Goal: Task Accomplishment & Management: Manage account settings

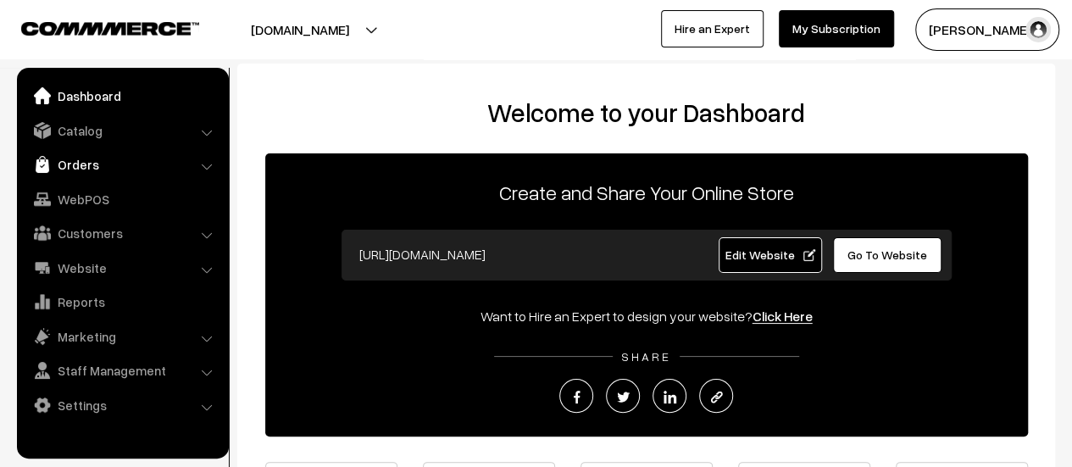
click at [72, 166] on link "Orders" at bounding box center [122, 164] width 202 height 31
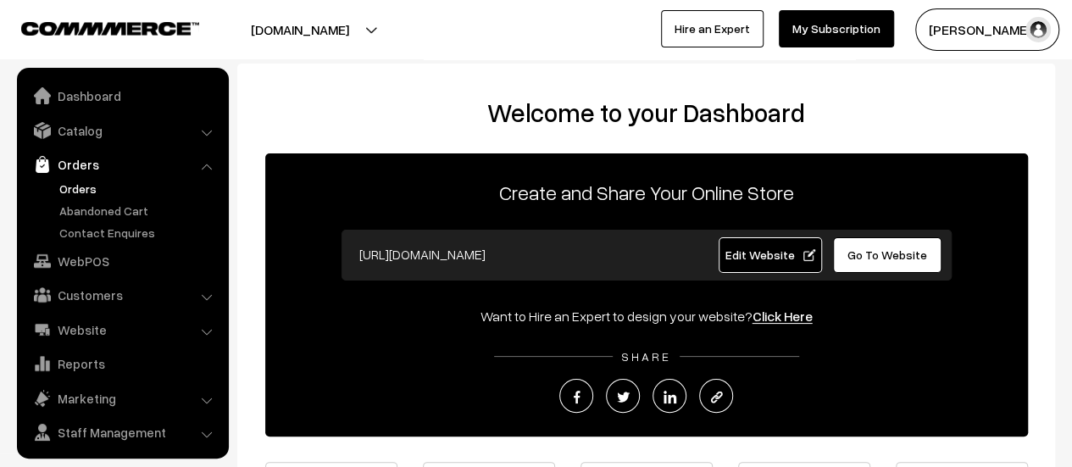
click at [77, 183] on link "Orders" at bounding box center [139, 189] width 168 height 18
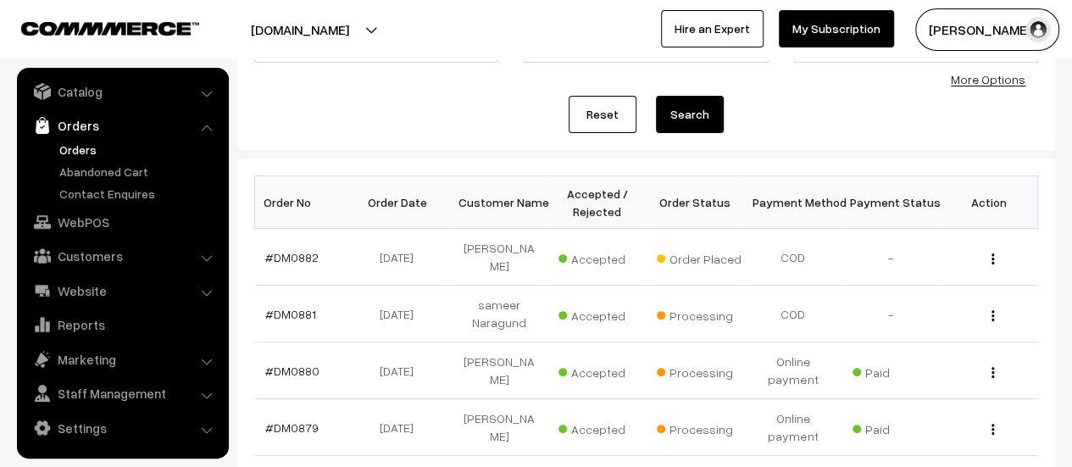
scroll to position [171, 0]
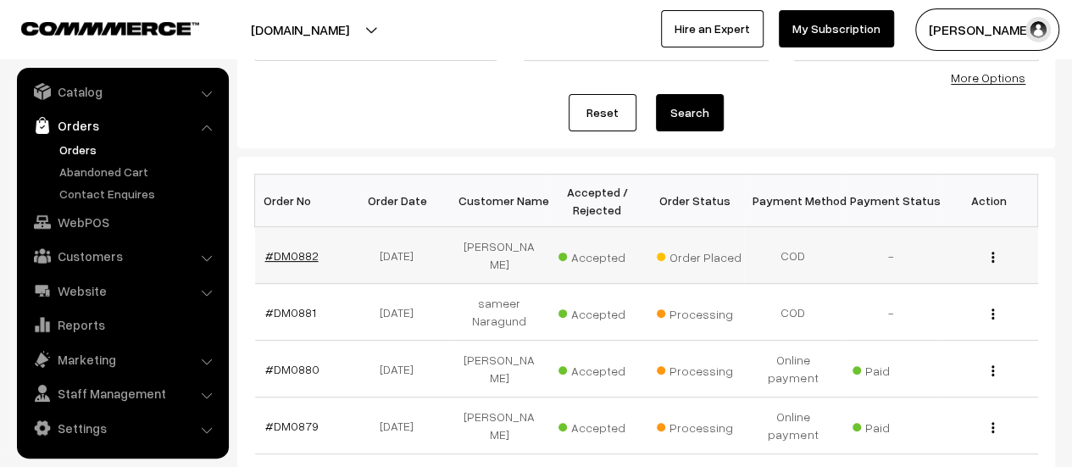
click at [277, 252] on link "#DM0882" at bounding box center [291, 255] width 53 height 14
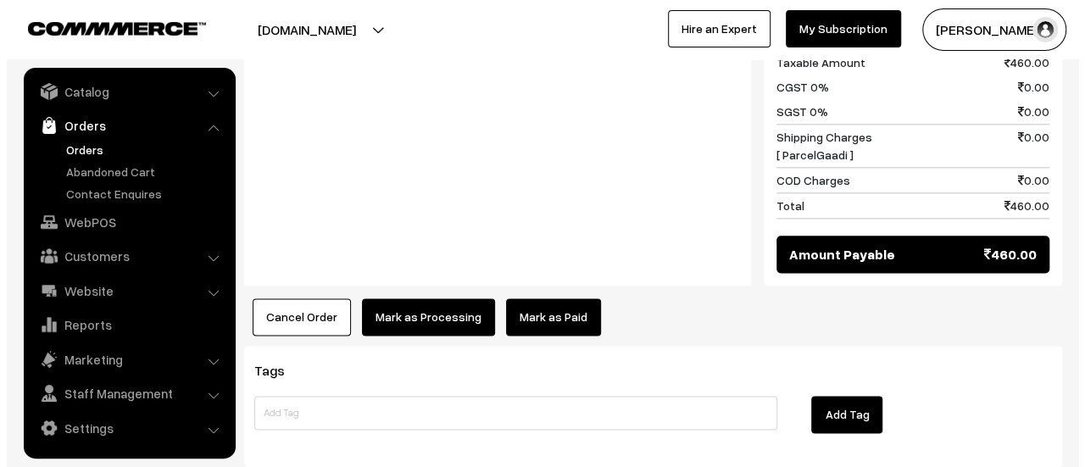
scroll to position [1024, 0]
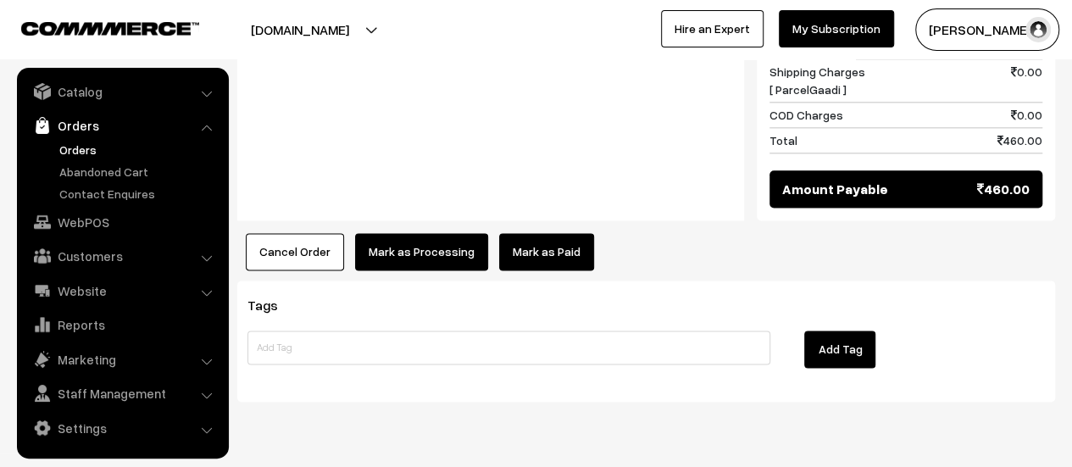
click at [404, 233] on button "Mark as Processing" at bounding box center [421, 251] width 133 height 37
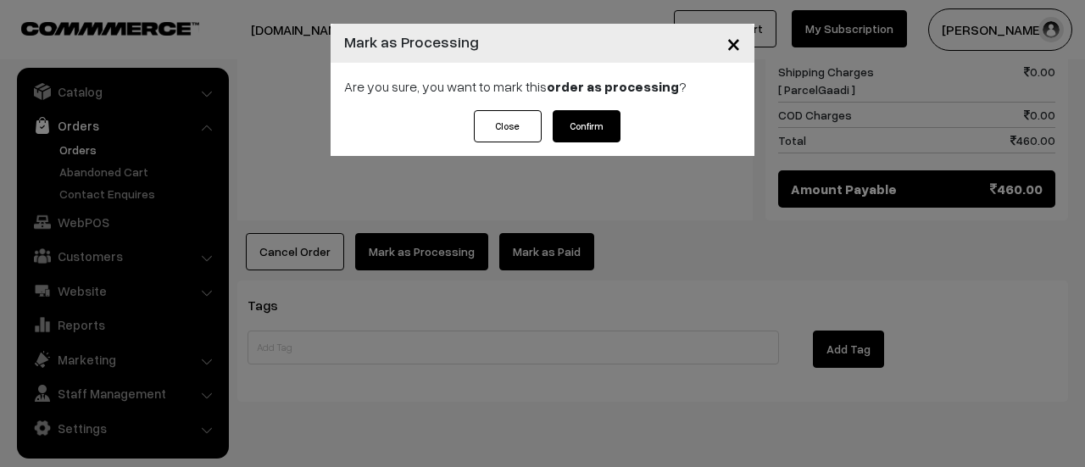
click at [597, 123] on button "Confirm" at bounding box center [586, 126] width 68 height 32
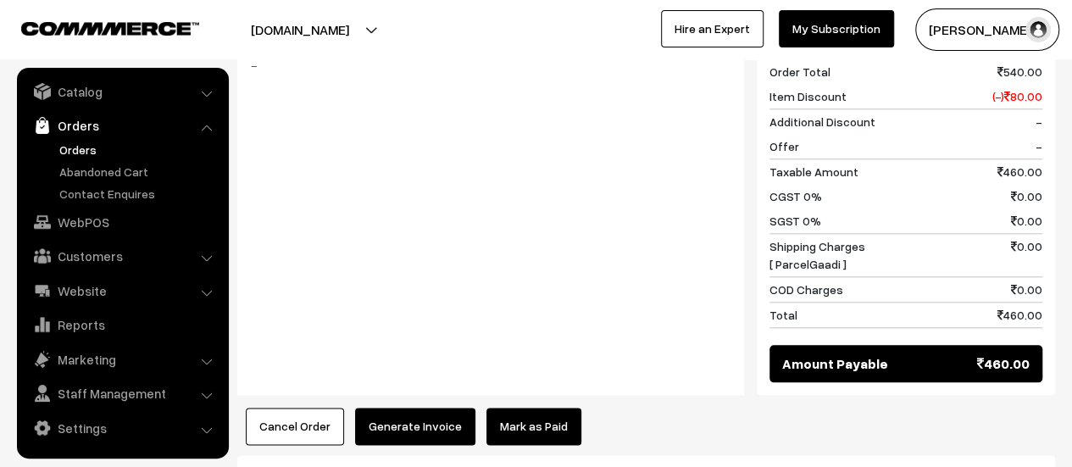
scroll to position [804, 0]
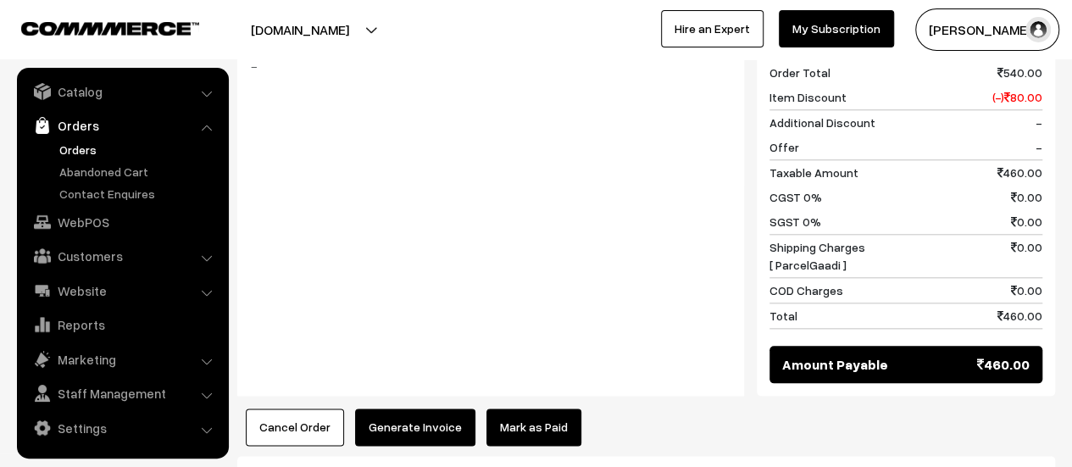
click at [435, 408] on button "Generate Invoice" at bounding box center [415, 426] width 120 height 37
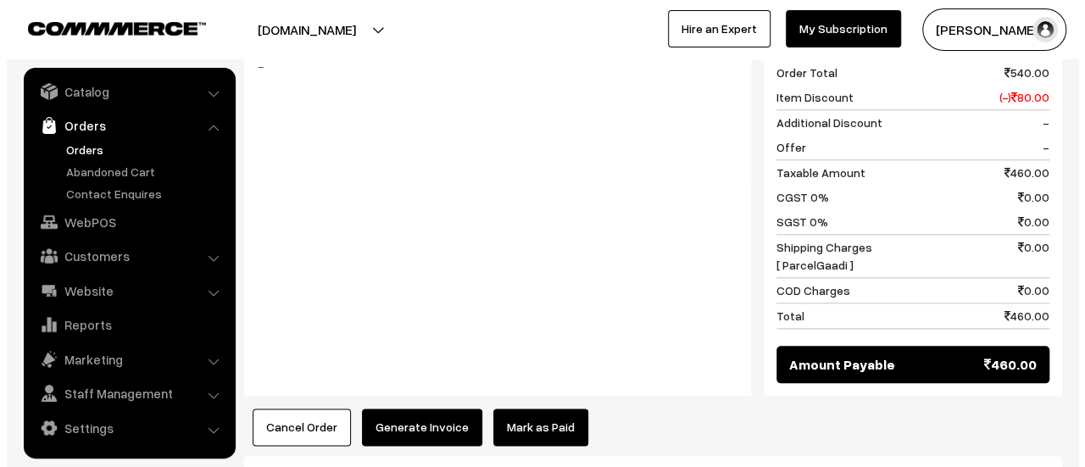
scroll to position [805, 0]
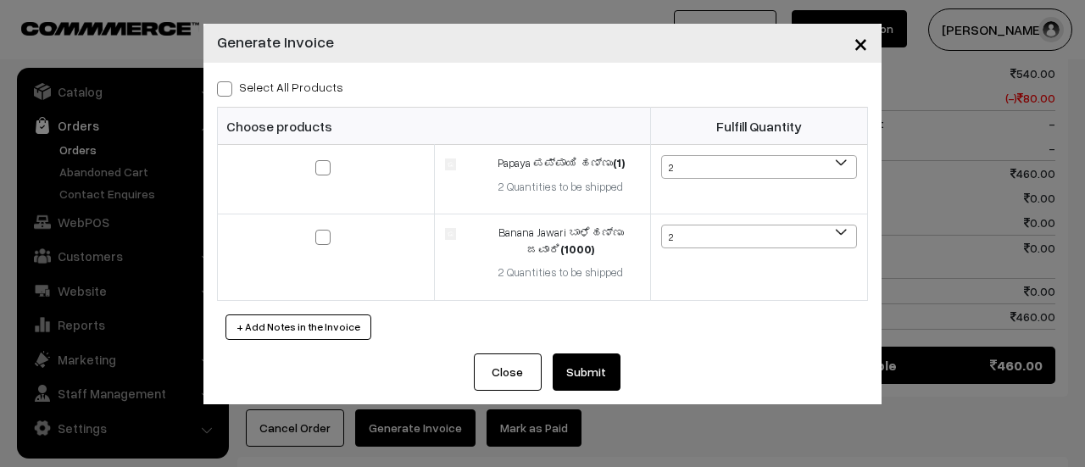
click at [229, 87] on span at bounding box center [224, 88] width 15 height 15
click at [228, 87] on input "Select All Products" at bounding box center [222, 85] width 11 height 11
checkbox input "true"
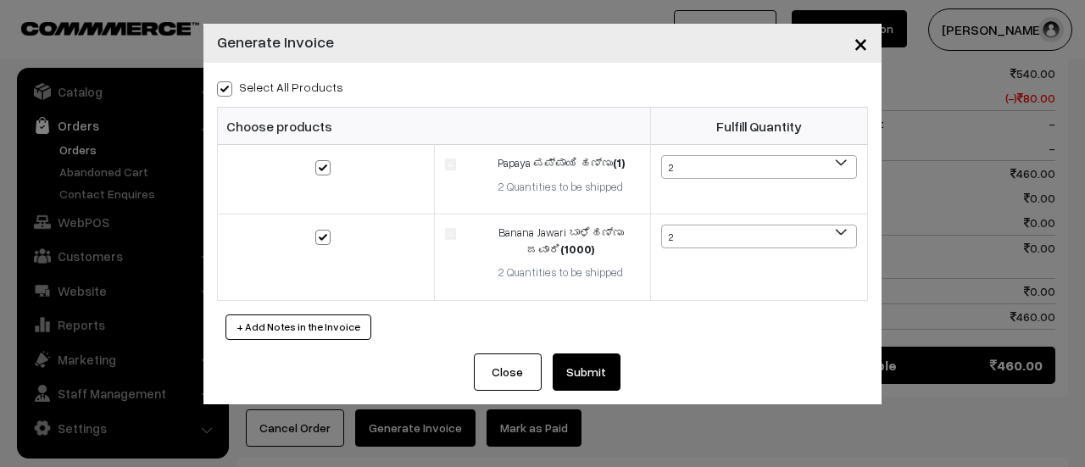
click at [573, 376] on button "Submit" at bounding box center [586, 371] width 68 height 37
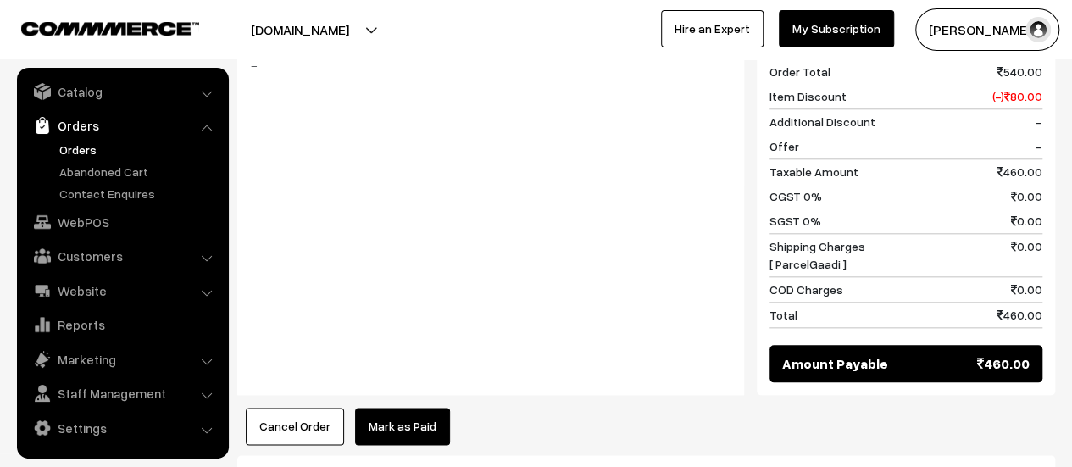
scroll to position [1041, 0]
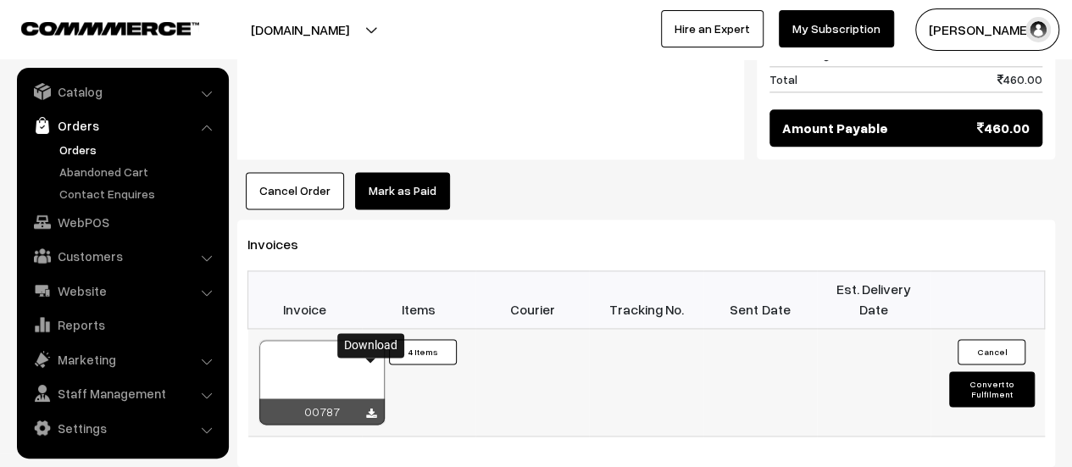
click at [373, 408] on icon at bounding box center [371, 413] width 10 height 11
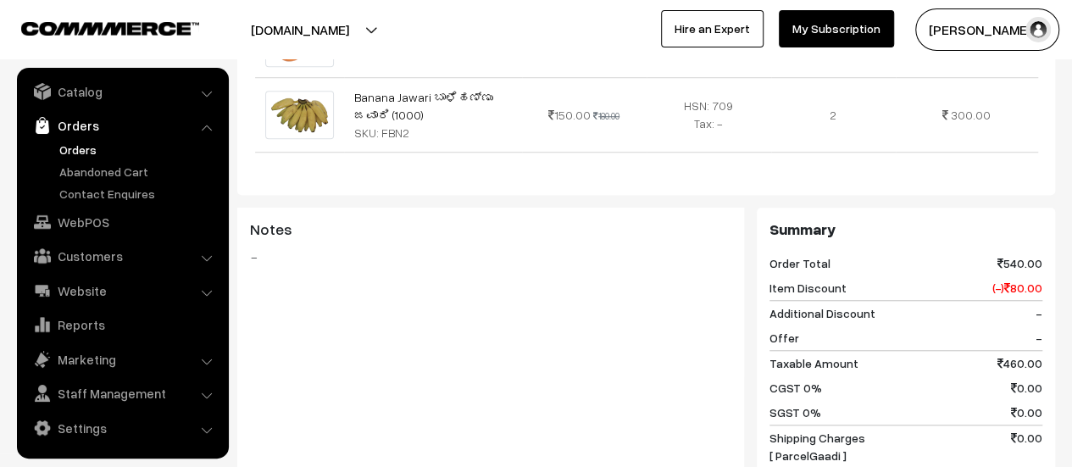
scroll to position [147, 0]
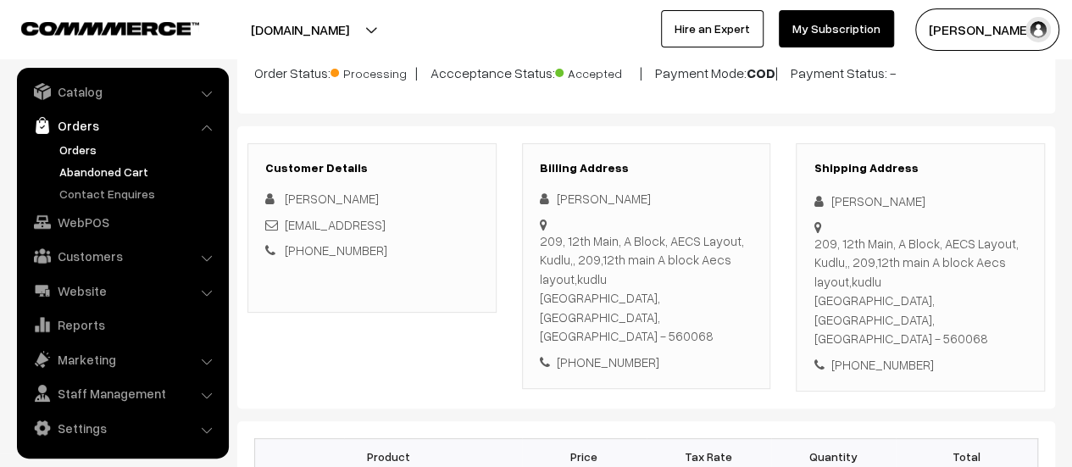
click at [79, 170] on link "Abandoned Cart" at bounding box center [139, 172] width 168 height 18
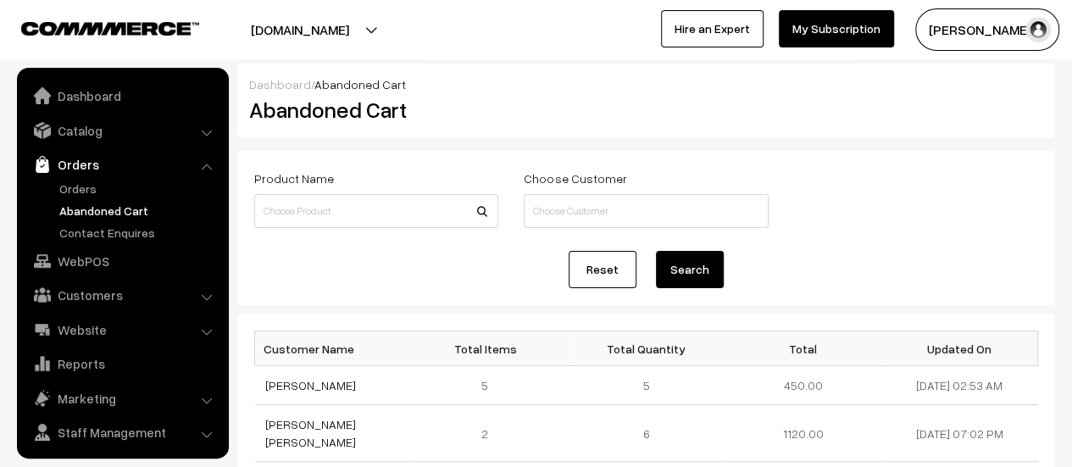
scroll to position [39, 0]
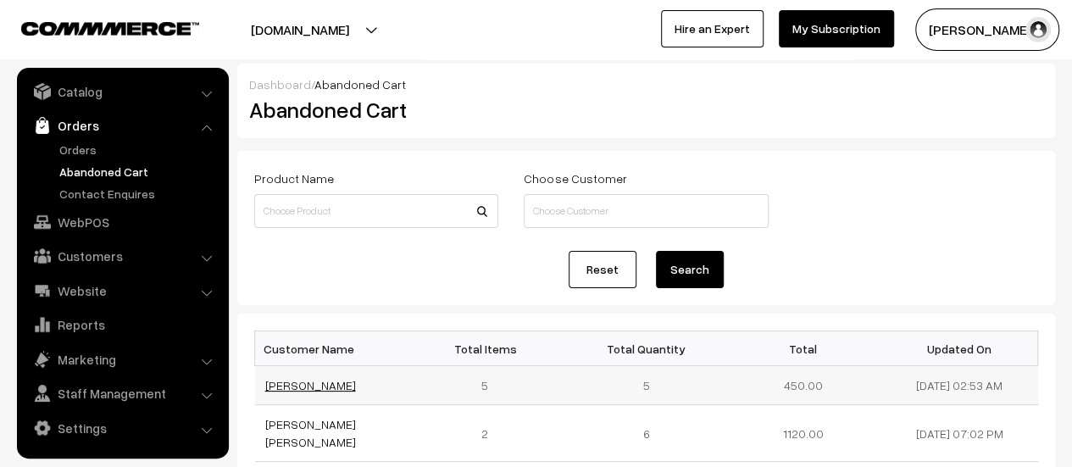
click at [293, 382] on link "[PERSON_NAME]" at bounding box center [310, 385] width 91 height 14
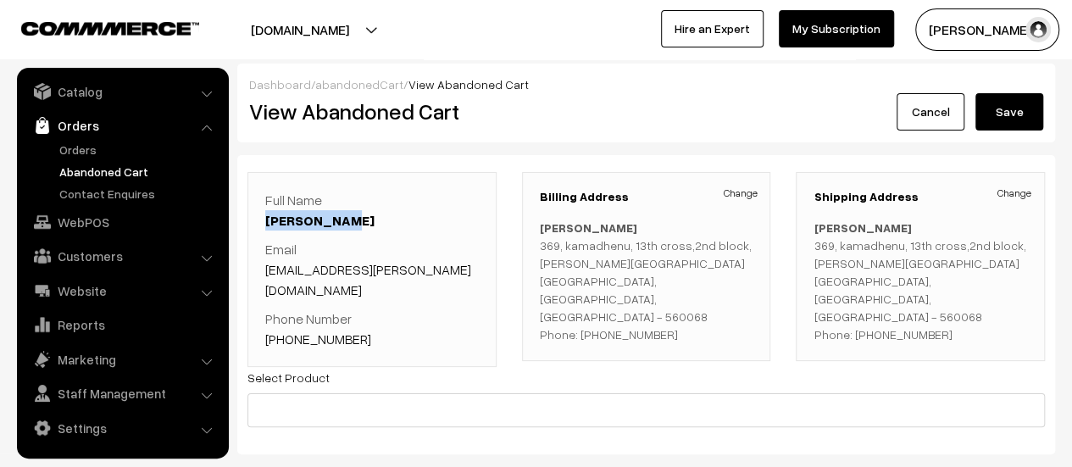
drag, startPoint x: 348, startPoint y: 219, endPoint x: 269, endPoint y: 221, distance: 79.7
click at [269, 221] on p "Full Name Sudheer Rao" at bounding box center [372, 210] width 214 height 41
copy link "[PERSON_NAME]"
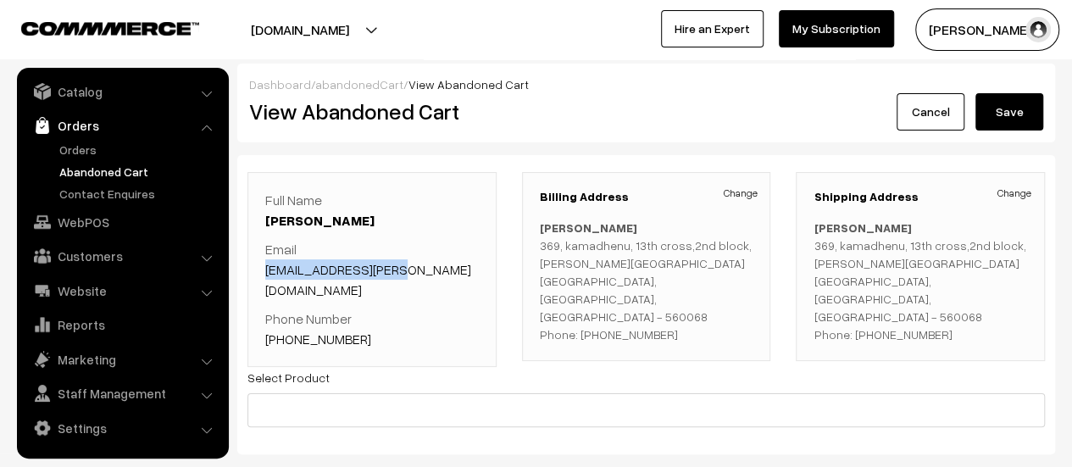
drag, startPoint x: 393, startPoint y: 268, endPoint x: 267, endPoint y: 270, distance: 126.3
click at [267, 270] on p "Email Sudhir.rao@gmail.com" at bounding box center [372, 269] width 214 height 61
copy link "Sudhir.rao@gmail.com"
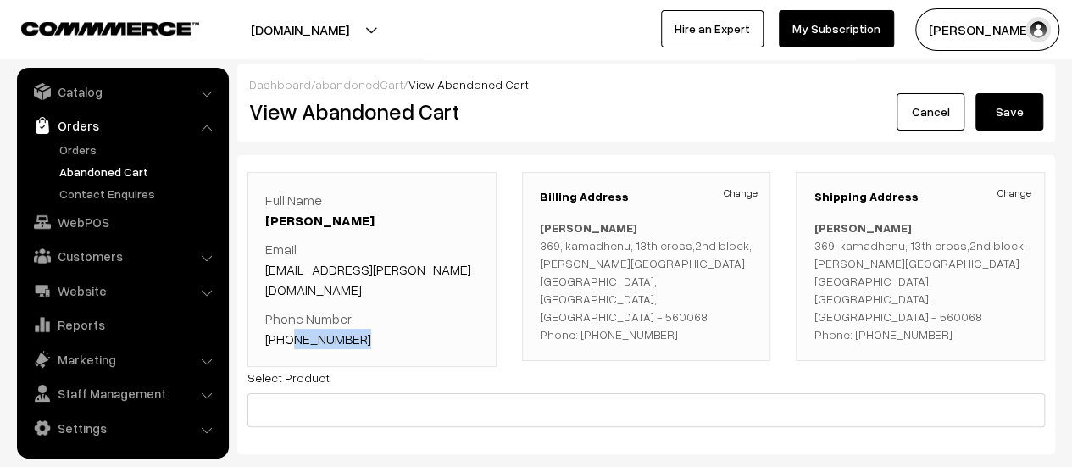
drag, startPoint x: 364, startPoint y: 319, endPoint x: 288, endPoint y: 315, distance: 76.4
click at [288, 315] on p "Phone Number +91 9739434345" at bounding box center [372, 328] width 214 height 41
copy link "9739434345"
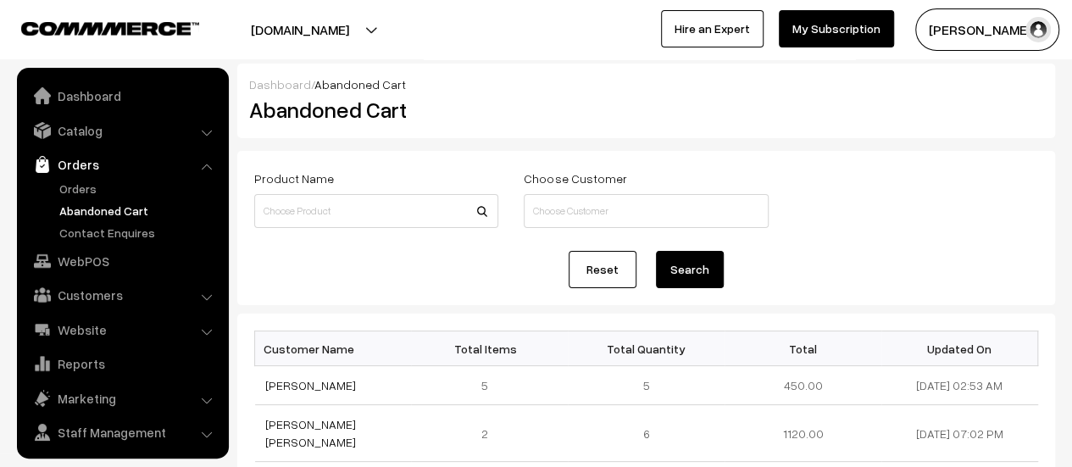
scroll to position [39, 0]
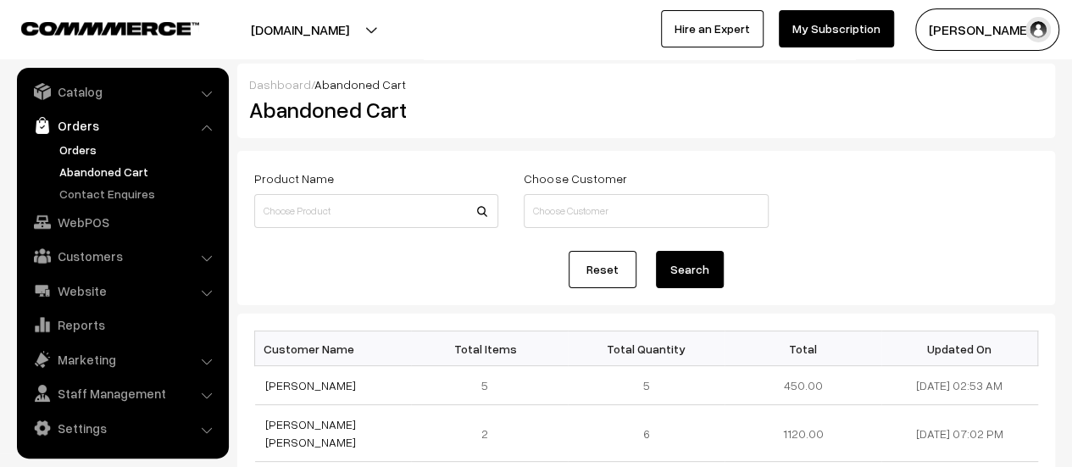
click at [83, 147] on link "Orders" at bounding box center [139, 150] width 168 height 18
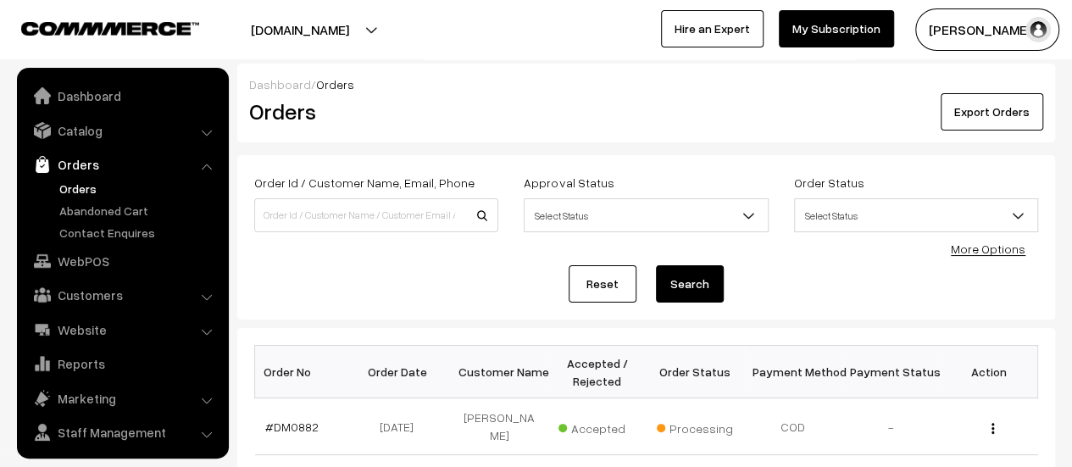
scroll to position [39, 0]
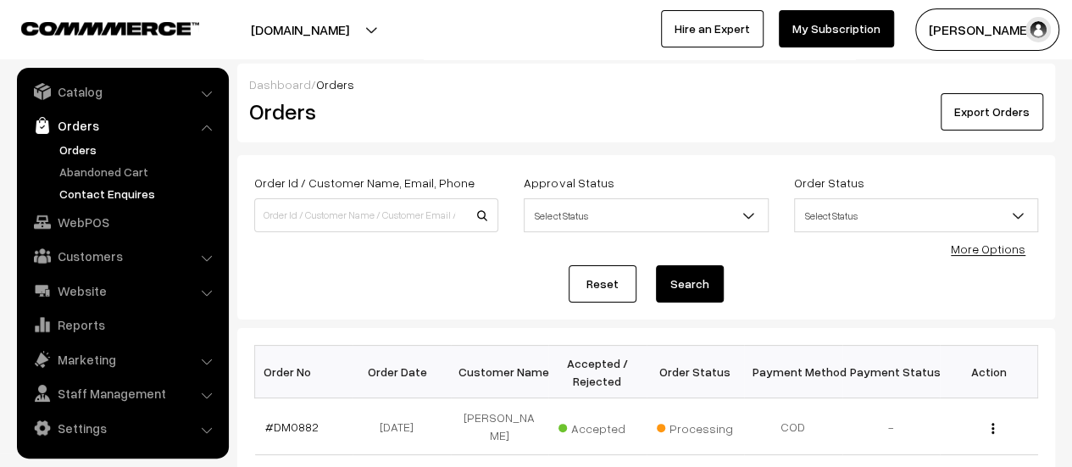
click at [110, 188] on link "Contact Enquires" at bounding box center [139, 194] width 168 height 18
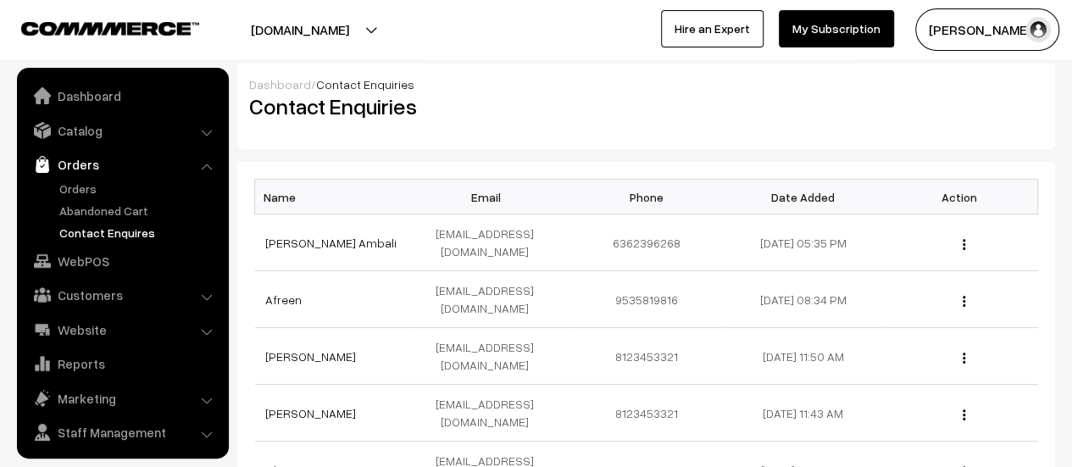
scroll to position [39, 0]
